Goal: Task Accomplishment & Management: Contribute content

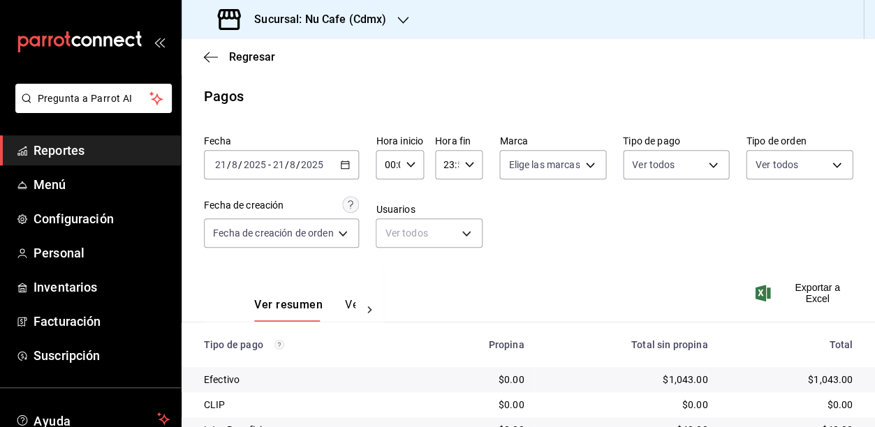
scroll to position [156, 0]
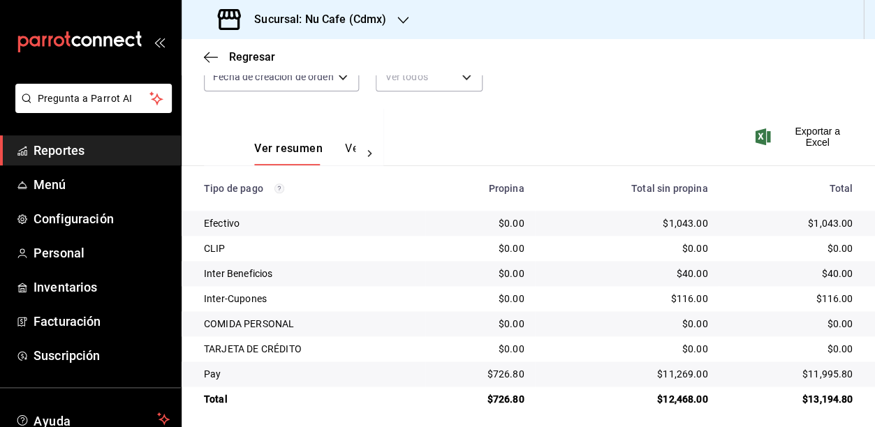
click at [640, 95] on div "Fecha [DATE] [DATE] - [DATE] [DATE] Hora inicio 00:00 Hora inicio Hora fin 23:5…" at bounding box center [528, 40] width 648 height 135
click at [375, 17] on h3 "Sucursal: Nu Cafe (Cdmx)" at bounding box center [314, 19] width 143 height 17
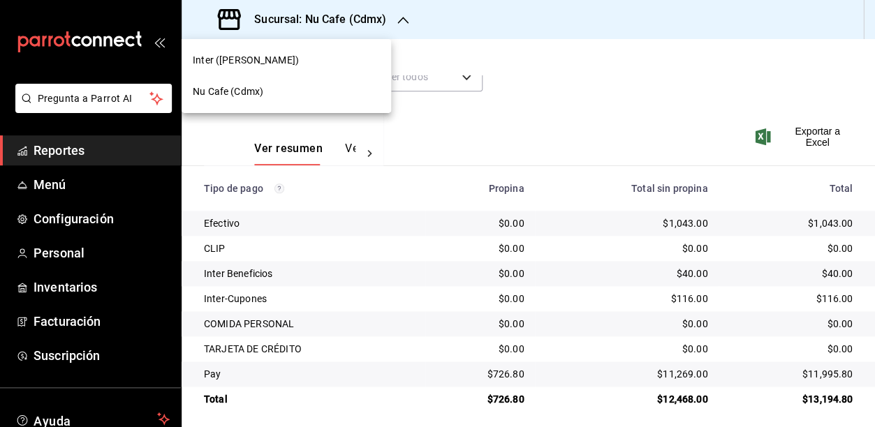
click at [332, 59] on div "Inter ([PERSON_NAME])" at bounding box center [286, 60] width 187 height 15
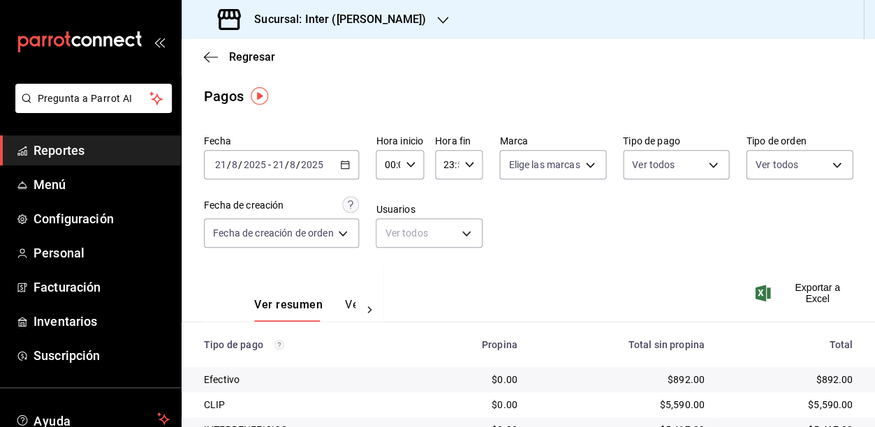
click at [566, 222] on div "Fecha [DATE] [DATE] - [DATE] [DATE] Hora inicio 00:00 Hora inicio Hora fin 23:5…" at bounding box center [528, 196] width 648 height 135
click at [223, 56] on span "Regresar" at bounding box center [239, 56] width 71 height 13
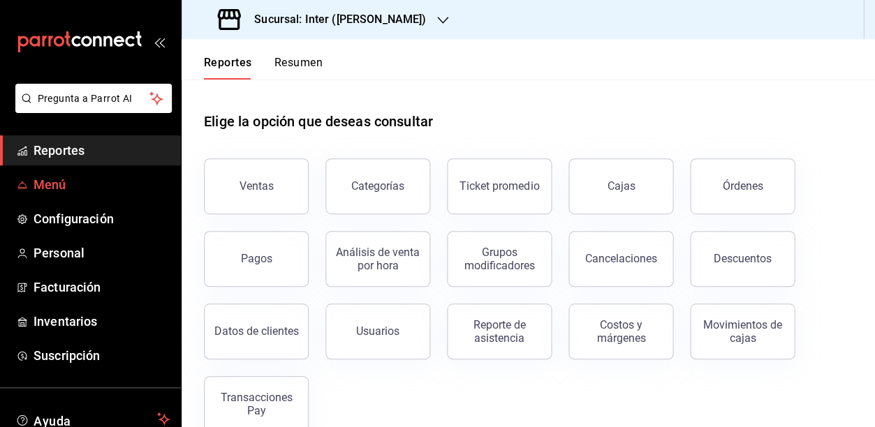
click at [85, 177] on span "Menú" at bounding box center [102, 184] width 136 height 19
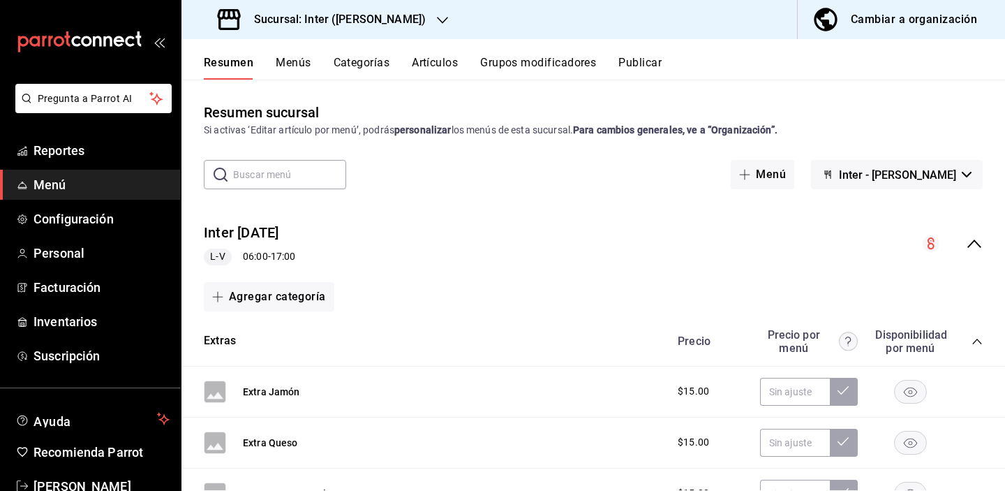
click at [437, 58] on button "Artículos" at bounding box center [435, 68] width 46 height 24
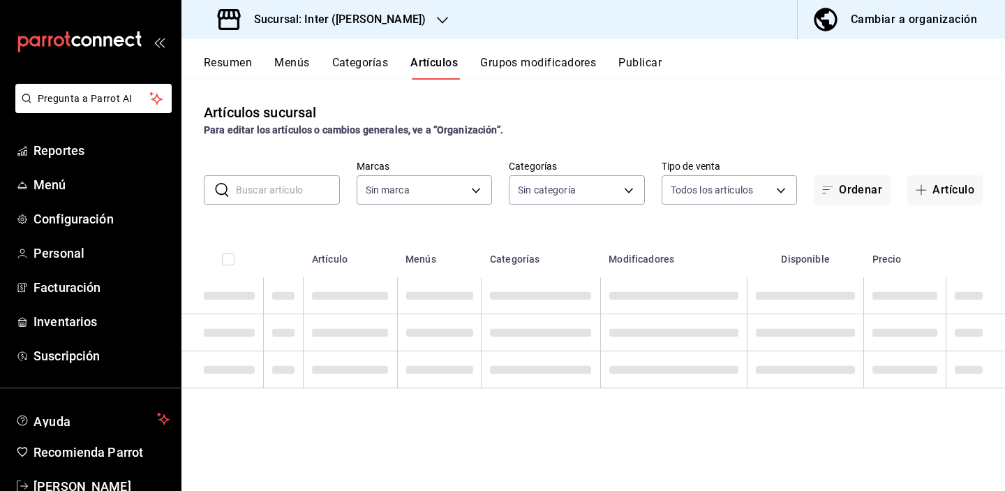
type input "a22f98e6-325f-4293-924e-6fed97b22470"
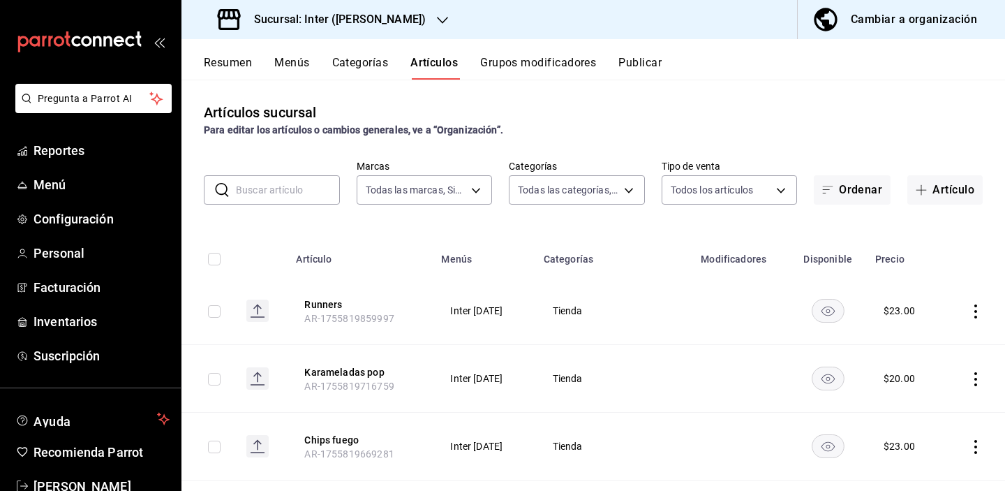
type input "2922a158-f656-4101-8466-3f57c430872e,7807658e-ca24-4cfa-a130-a47bcfe9514e,fe6c0…"
click at [280, 190] on input "text" at bounding box center [288, 190] width 104 height 28
type input "a"
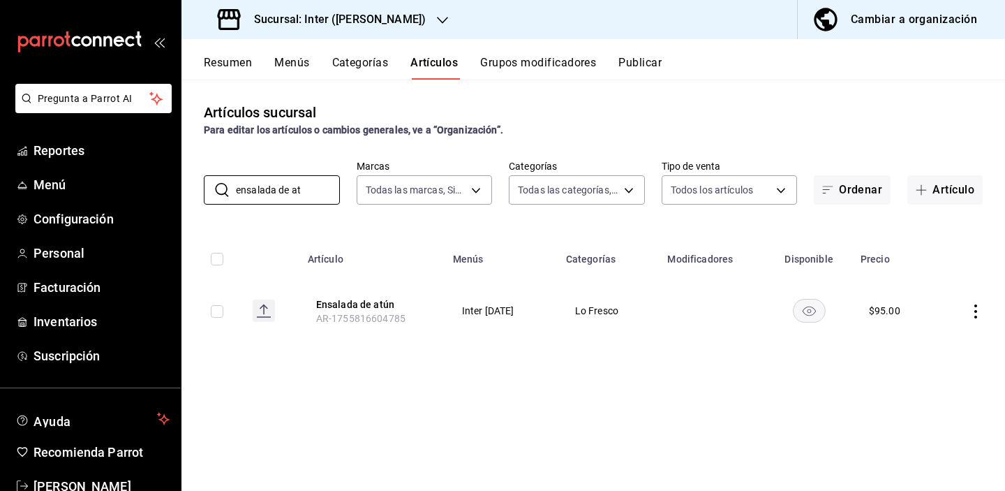
type input "ensalada de at"
click at [874, 314] on icon "actions" at bounding box center [976, 311] width 14 height 14
click at [874, 346] on span "Editar" at bounding box center [934, 343] width 36 height 15
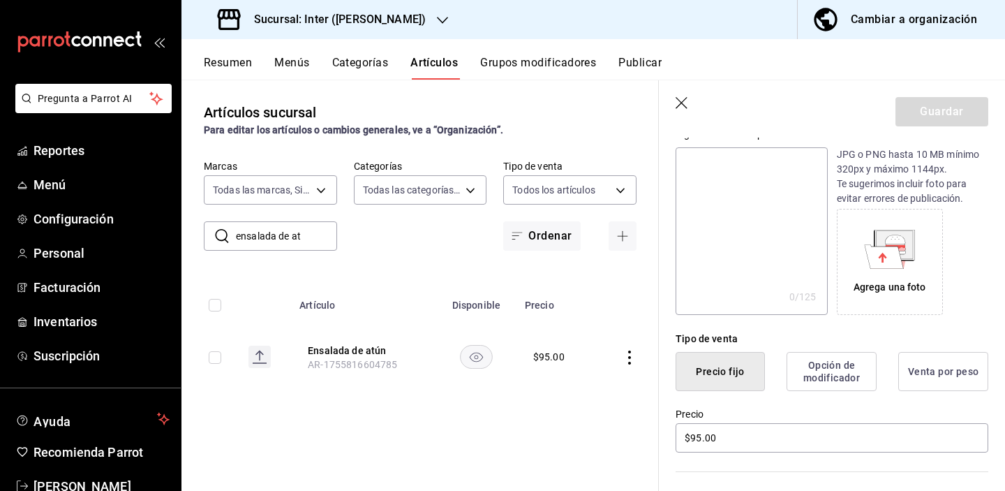
scroll to position [367, 0]
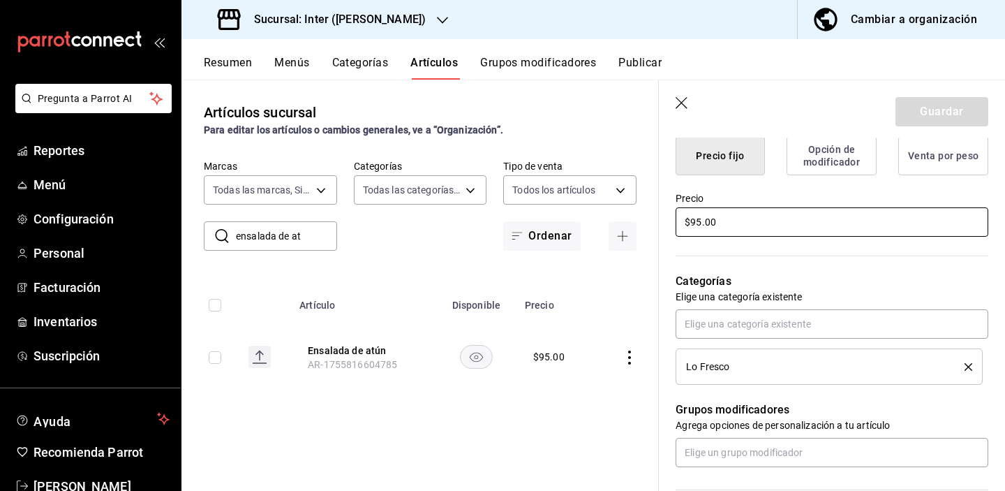
click at [701, 220] on input "$95.00" at bounding box center [832, 221] width 313 height 29
type input "$9.00"
type input "$64.00"
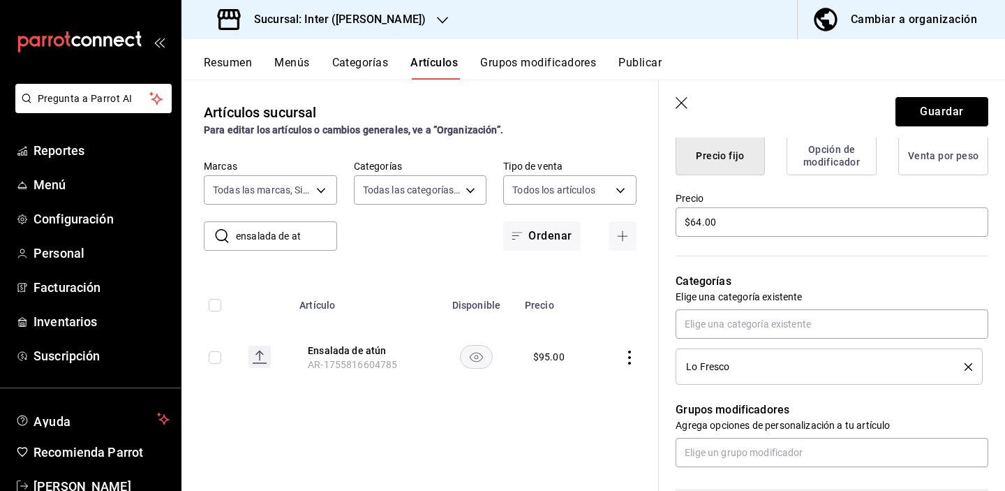
click at [813, 275] on p "Categorías" at bounding box center [832, 281] width 313 height 17
click at [874, 103] on button "Guardar" at bounding box center [941, 111] width 93 height 29
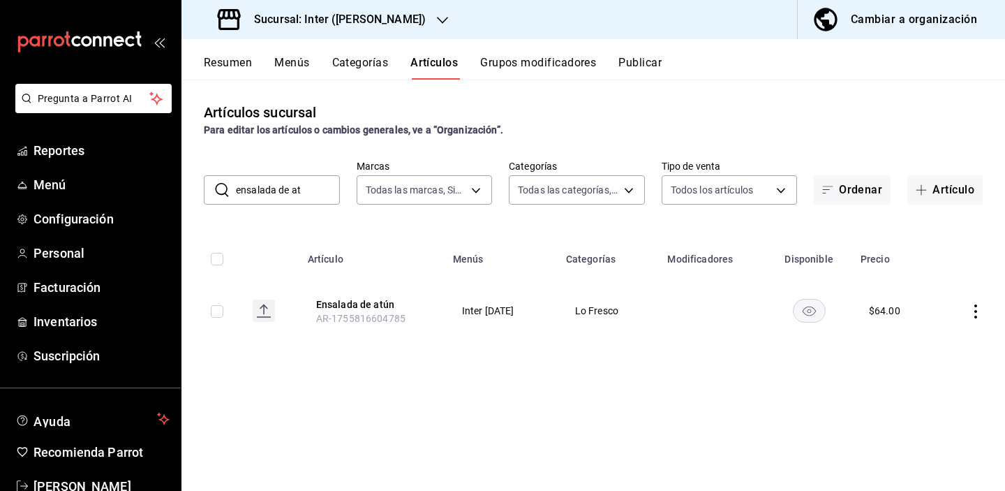
click at [436, 64] on button "Artículos" at bounding box center [433, 68] width 47 height 24
drag, startPoint x: 313, startPoint y: 187, endPoint x: 191, endPoint y: 185, distance: 122.2
click at [195, 186] on div "​ ensalada de at ​ Marcas Todas las marcas, Sin marca a22f98e6-325f-4293-924e-6…" at bounding box center [593, 182] width 824 height 45
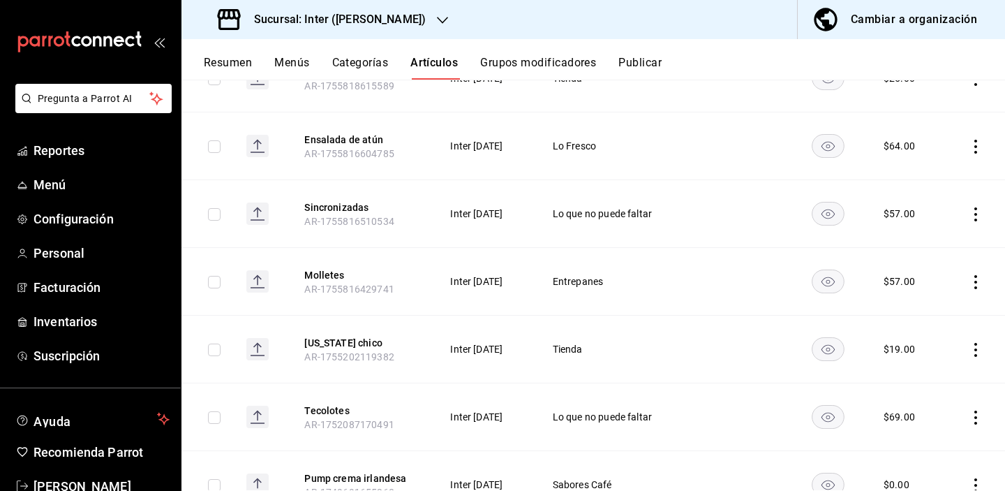
scroll to position [912, 0]
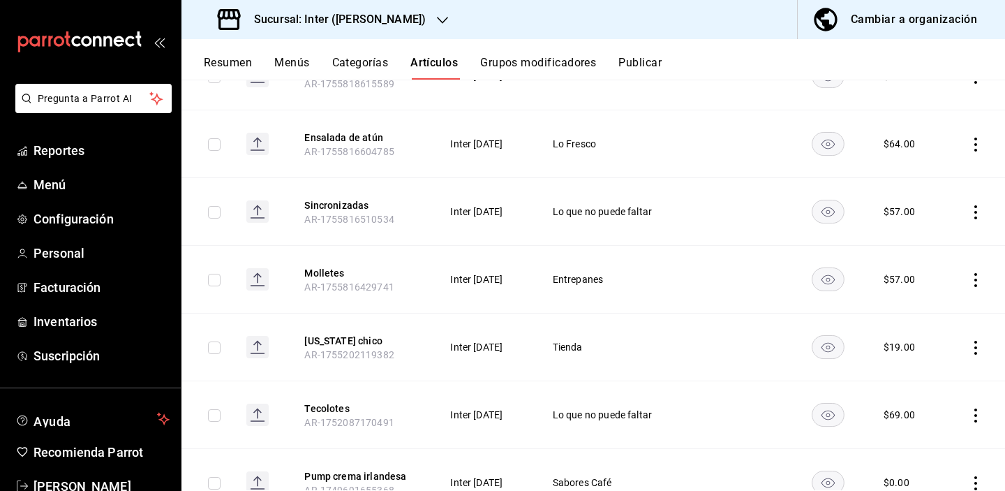
click at [413, 216] on th "Sincronizadas AR-1755816510534" at bounding box center [360, 212] width 145 height 68
click at [874, 211] on icon "actions" at bounding box center [976, 212] width 14 height 14
click at [874, 237] on span "Editar" at bounding box center [923, 244] width 36 height 15
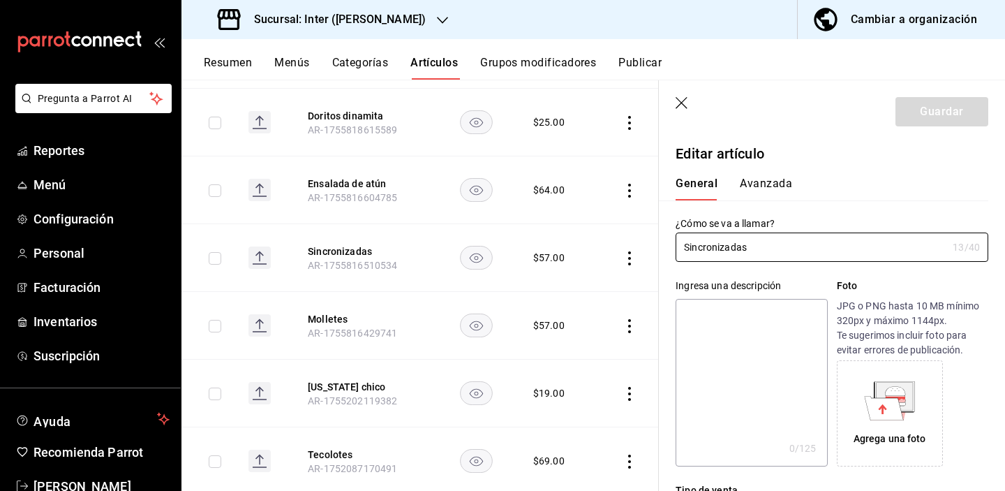
scroll to position [302, 0]
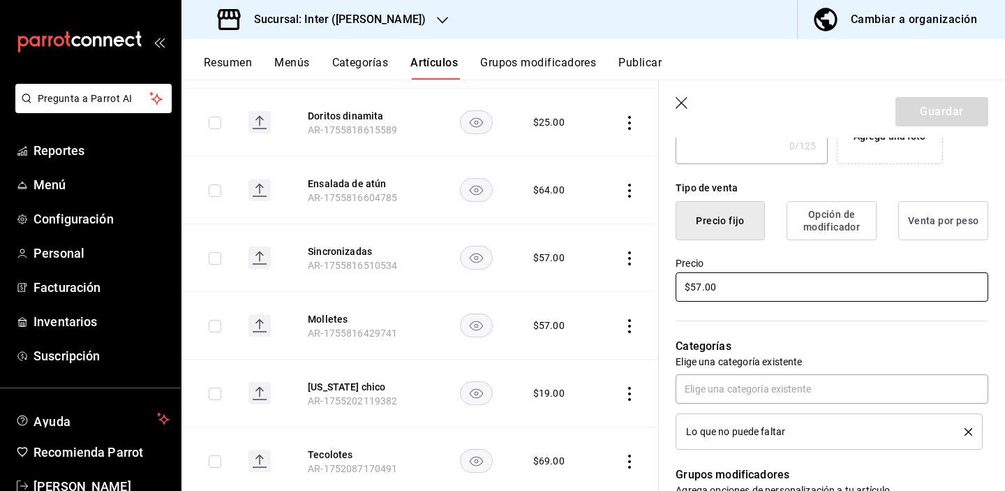
click at [746, 284] on input "$57.00" at bounding box center [832, 286] width 313 height 29
type input "$5.00"
type input "$44.00"
click at [874, 96] on header "Guardar" at bounding box center [832, 108] width 346 height 57
click at [874, 106] on button "Guardar" at bounding box center [941, 111] width 93 height 29
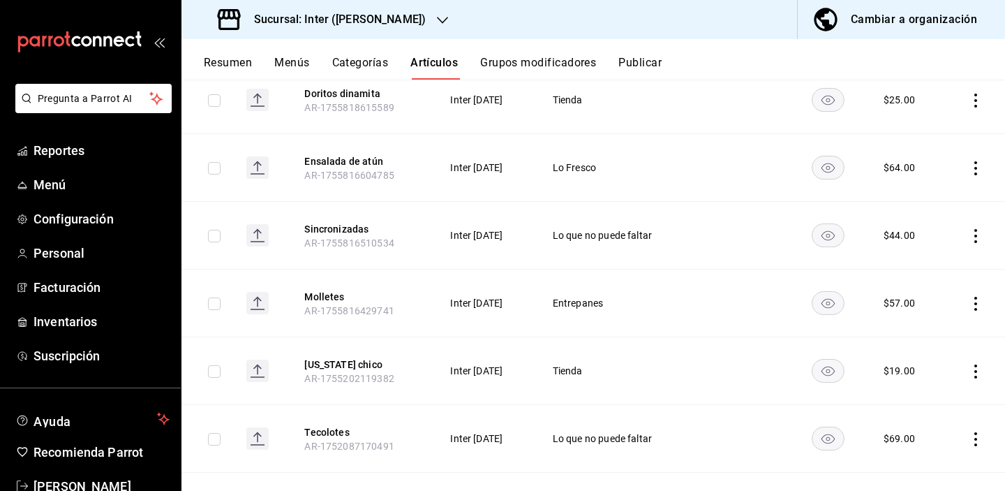
scroll to position [894, 0]
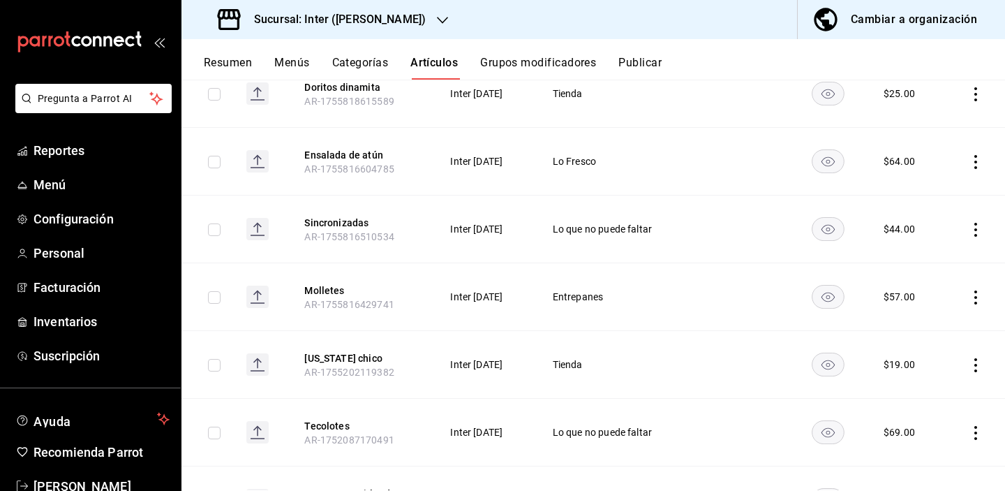
click at [874, 293] on icon "actions" at bounding box center [976, 297] width 14 height 14
click at [874, 321] on li "Editar" at bounding box center [911, 329] width 84 height 29
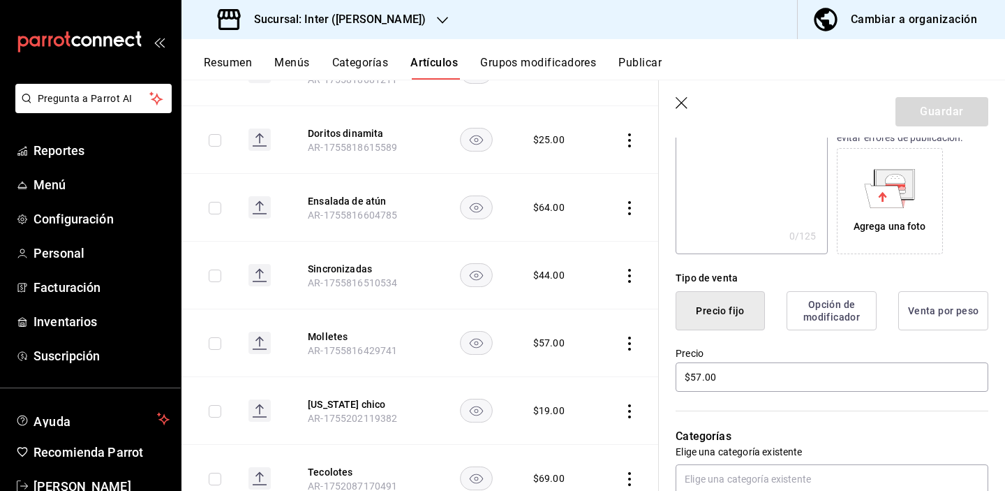
scroll to position [237, 0]
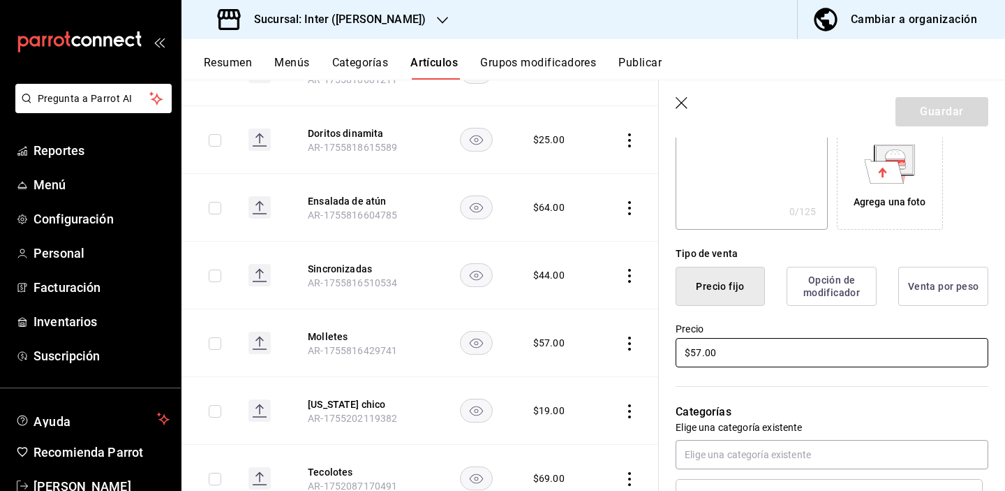
click at [741, 356] on input "$57.00" at bounding box center [832, 352] width 313 height 29
type input "$5.00"
type input "$44.00"
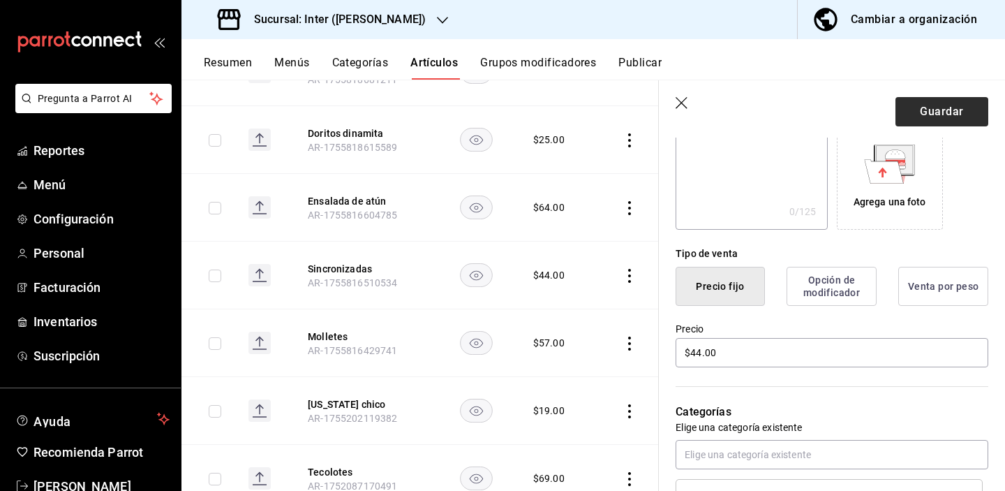
click at [874, 107] on button "Guardar" at bounding box center [941, 111] width 93 height 29
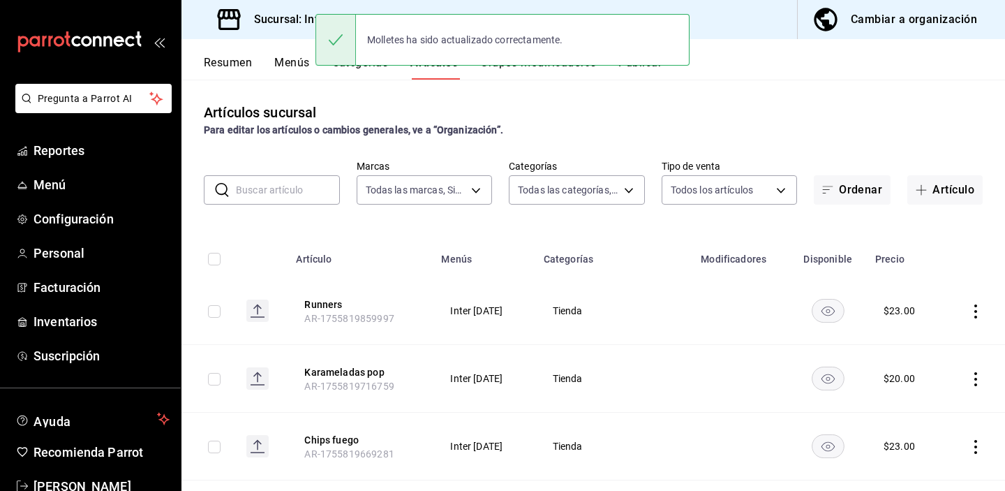
click at [819, 118] on div "Artículos sucursal Para editar los artículos o cambios generales, ve a “Organiz…" at bounding box center [593, 120] width 824 height 36
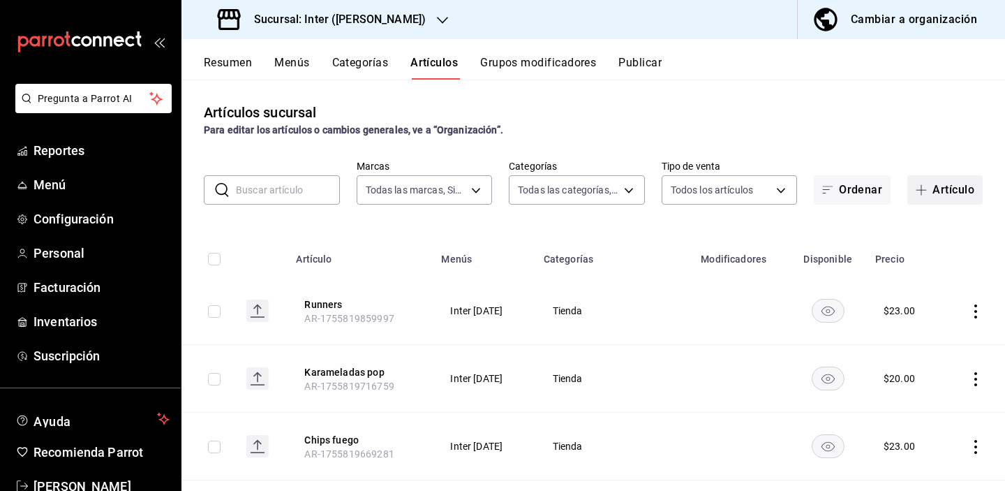
click at [874, 191] on button "Artículo" at bounding box center [944, 189] width 75 height 29
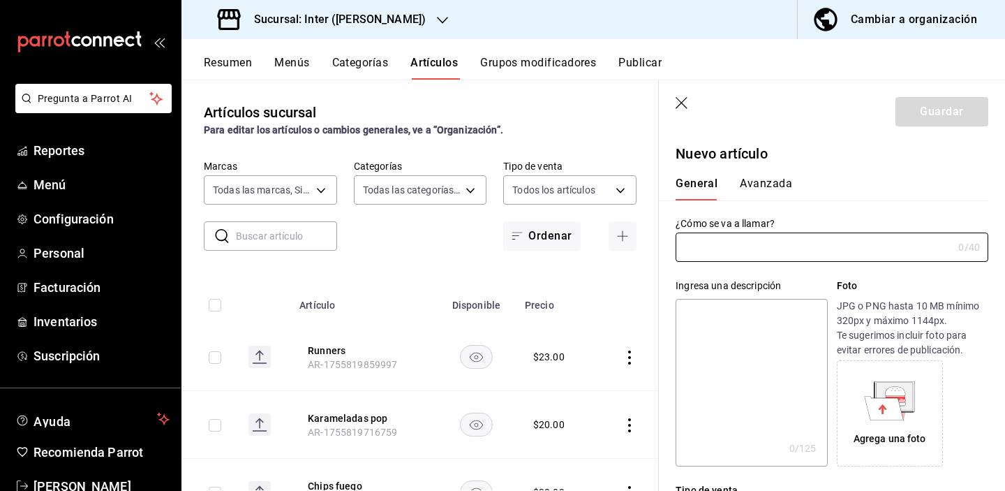
type input "AR-1755882799174"
click at [684, 110] on icon "button" at bounding box center [683, 104] width 14 height 14
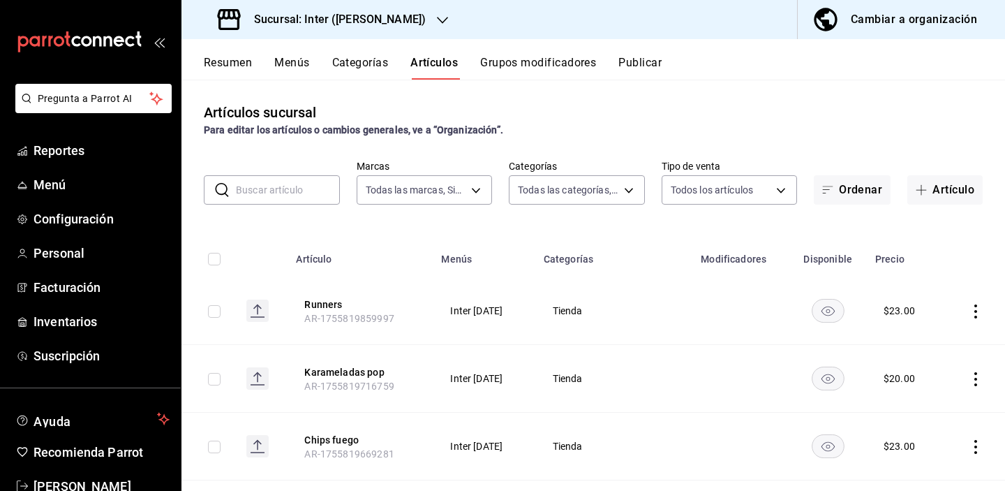
click at [233, 68] on button "Resumen" at bounding box center [228, 68] width 48 height 24
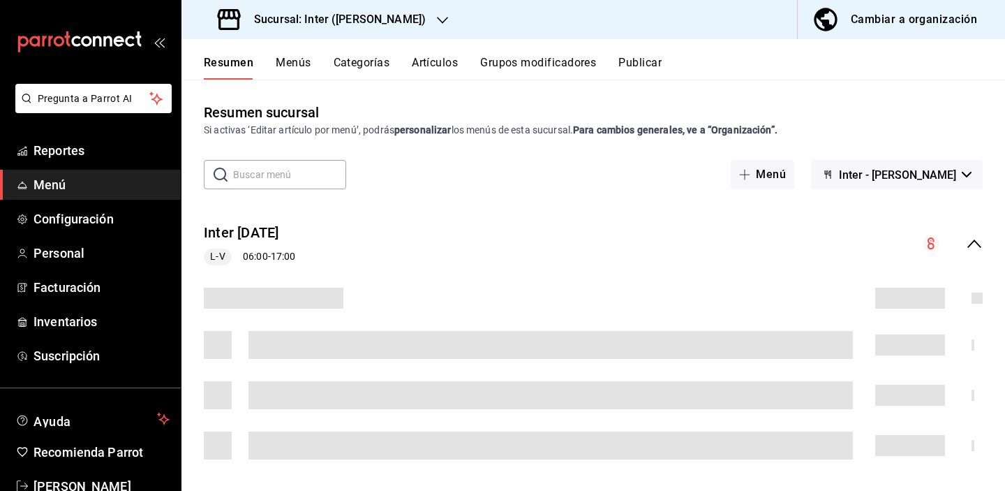
click at [439, 62] on button "Artículos" at bounding box center [435, 68] width 46 height 24
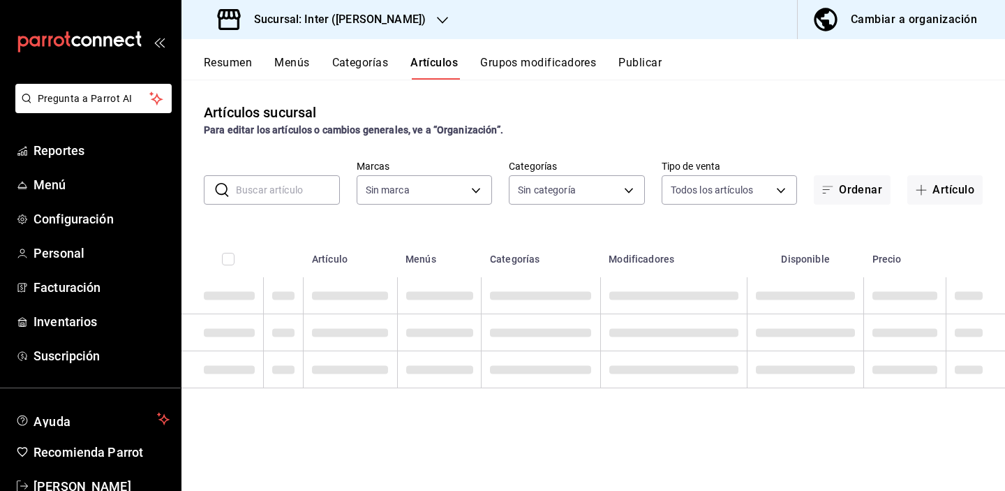
click at [280, 186] on input "text" at bounding box center [288, 190] width 104 height 28
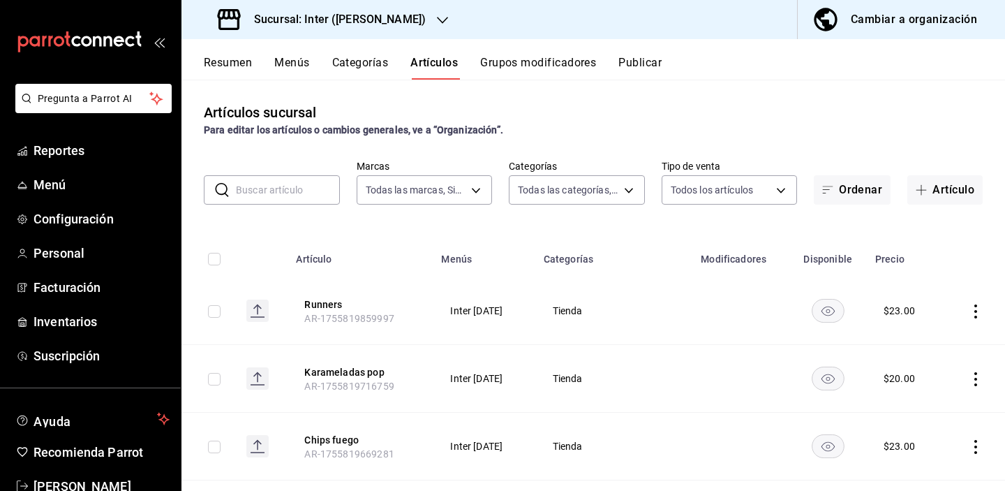
type input "s"
type input "a22f98e6-325f-4293-924e-6fed97b22470"
type input "2922a158-f656-4101-8466-3f57c430872e,7807658e-ca24-4cfa-a130-a47bcfe9514e,fe6c0…"
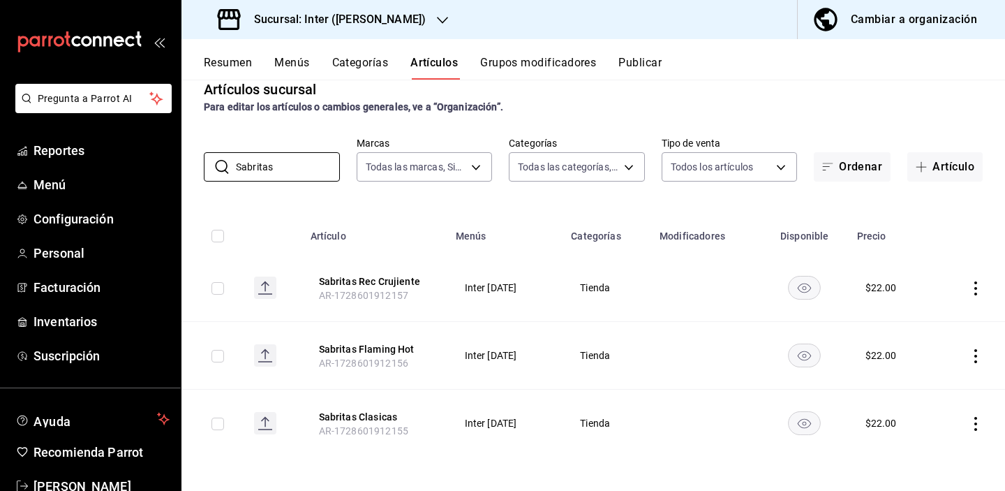
scroll to position [23, 0]
type input "Sabritas"
click at [874, 161] on button "Artículo" at bounding box center [944, 166] width 75 height 29
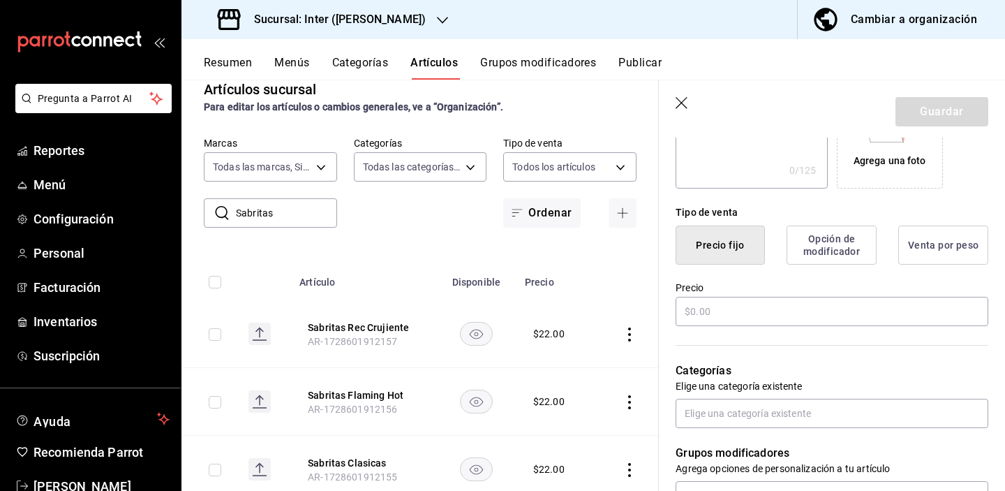
scroll to position [296, 0]
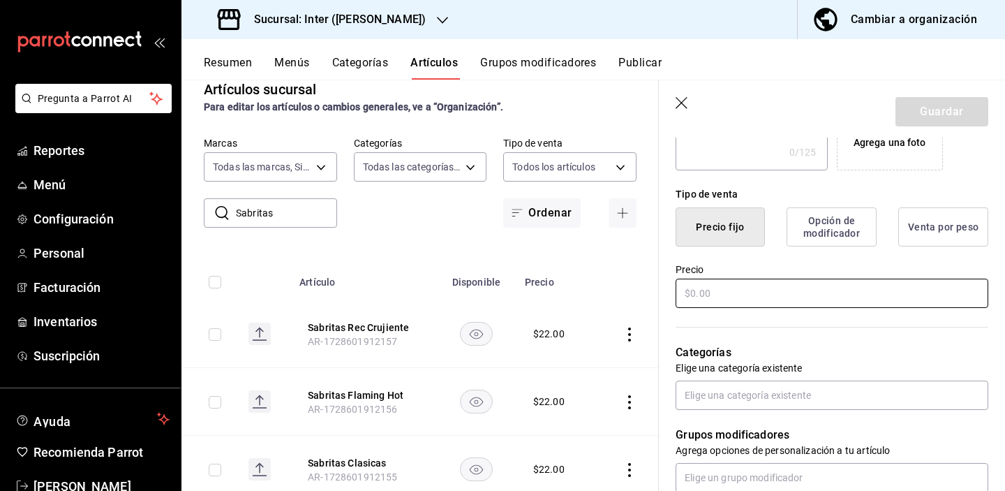
type input "Sabritas adobadas"
click at [797, 296] on input "text" at bounding box center [832, 292] width 313 height 29
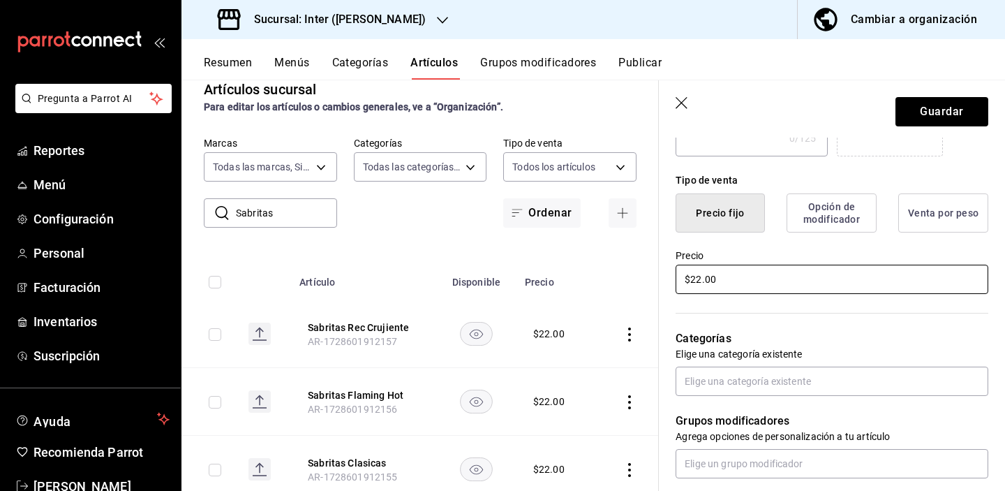
scroll to position [314, 0]
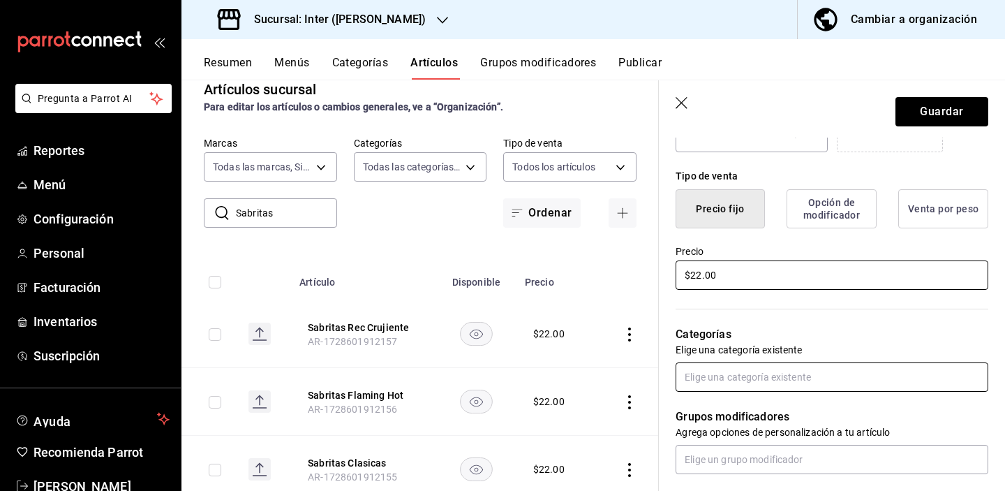
type input "$22.00"
click at [784, 371] on input "text" at bounding box center [832, 376] width 313 height 29
type input "tienda"
click at [760, 414] on li "Tienda" at bounding box center [827, 408] width 302 height 23
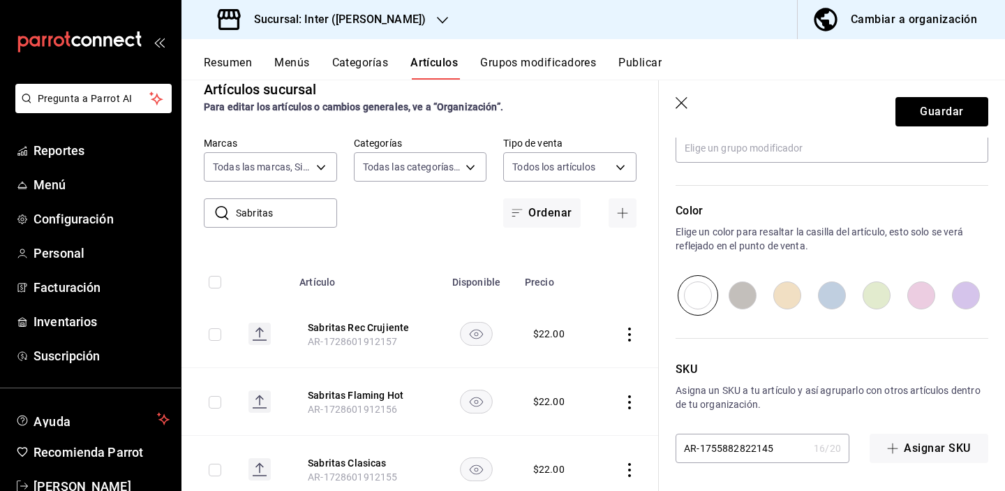
scroll to position [0, 0]
click at [874, 110] on button "Guardar" at bounding box center [941, 111] width 93 height 29
